Goal: Transaction & Acquisition: Purchase product/service

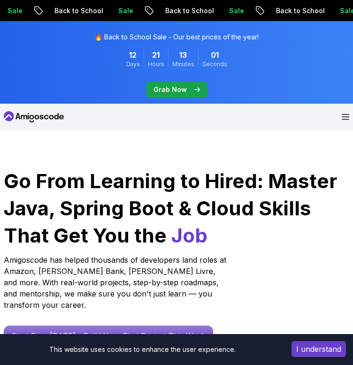
click at [349, 119] on icon "Open Menu" at bounding box center [345, 116] width 7 height 5
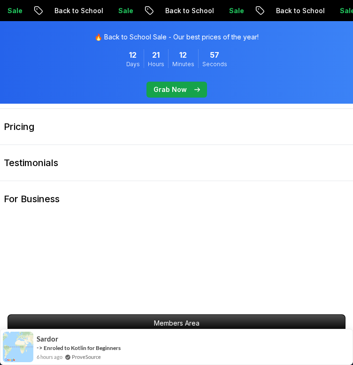
click at [195, 87] on icon "pre-order" at bounding box center [197, 89] width 6 height 5
click at [197, 87] on icon "pre-order" at bounding box center [197, 89] width 6 height 5
click at [174, 91] on p "Grab Now" at bounding box center [169, 89] width 33 height 9
click at [178, 90] on p "Grab Now" at bounding box center [169, 89] width 33 height 9
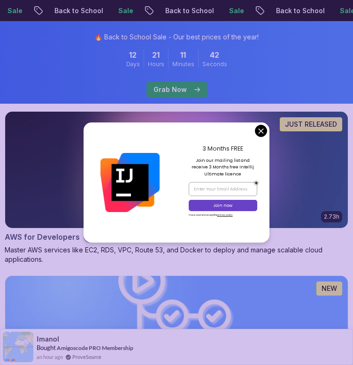
scroll to position [1642, 0]
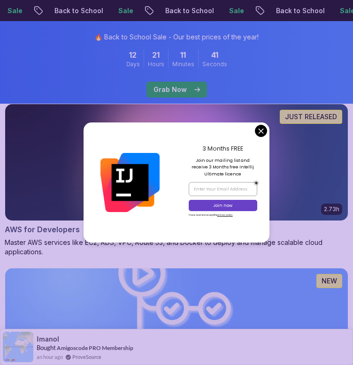
click at [252, 134] on div "3 Months FREE Join our mailing list and receive 3 Months free Intellij Ultimate…" at bounding box center [222, 182] width 93 height 120
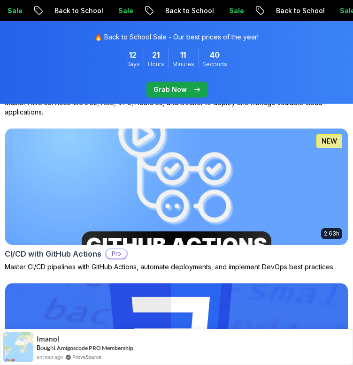
scroll to position [1782, 0]
